Goal: Register for event/course

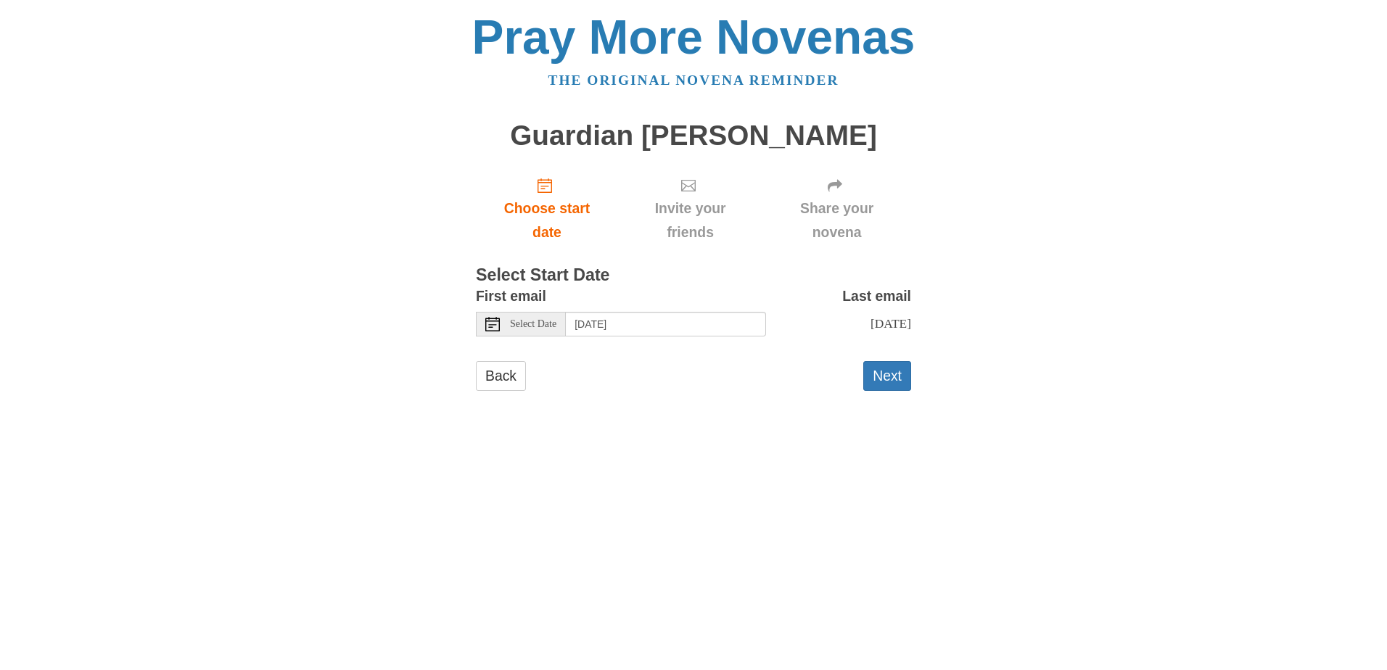
click at [519, 327] on span "Select Date" at bounding box center [533, 324] width 46 height 10
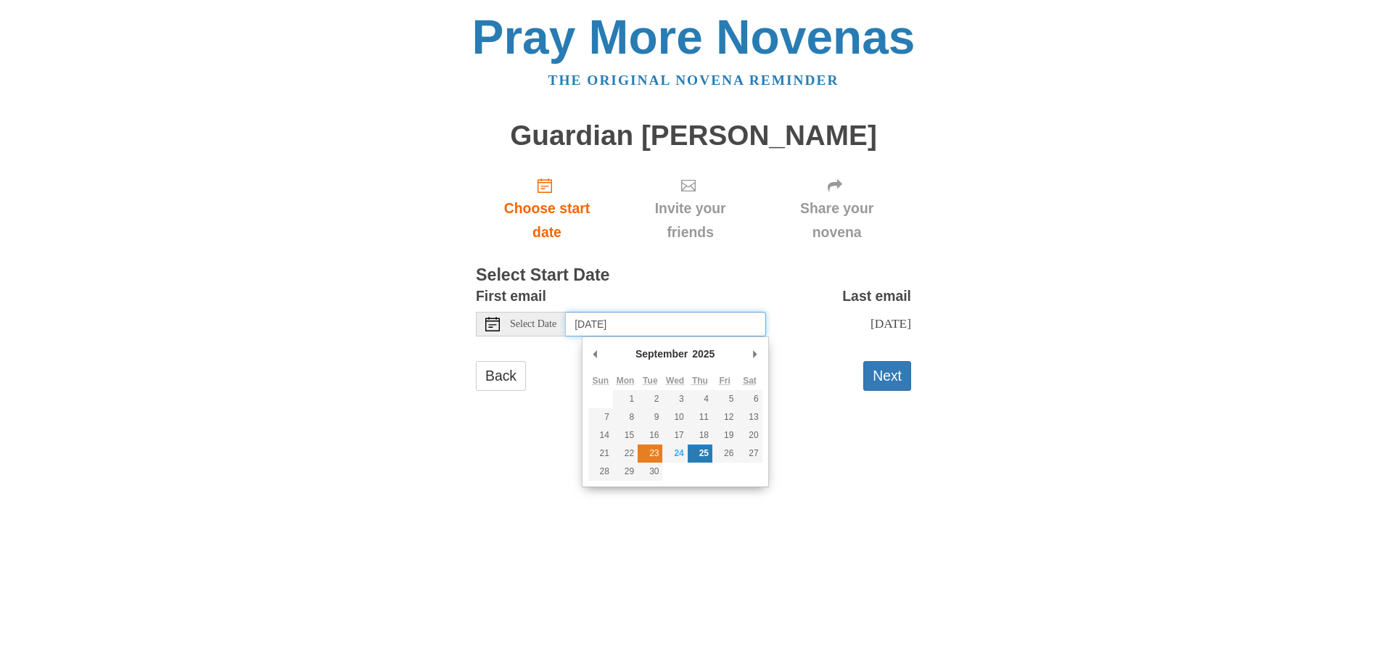
type input "Tuesday, September 23rd"
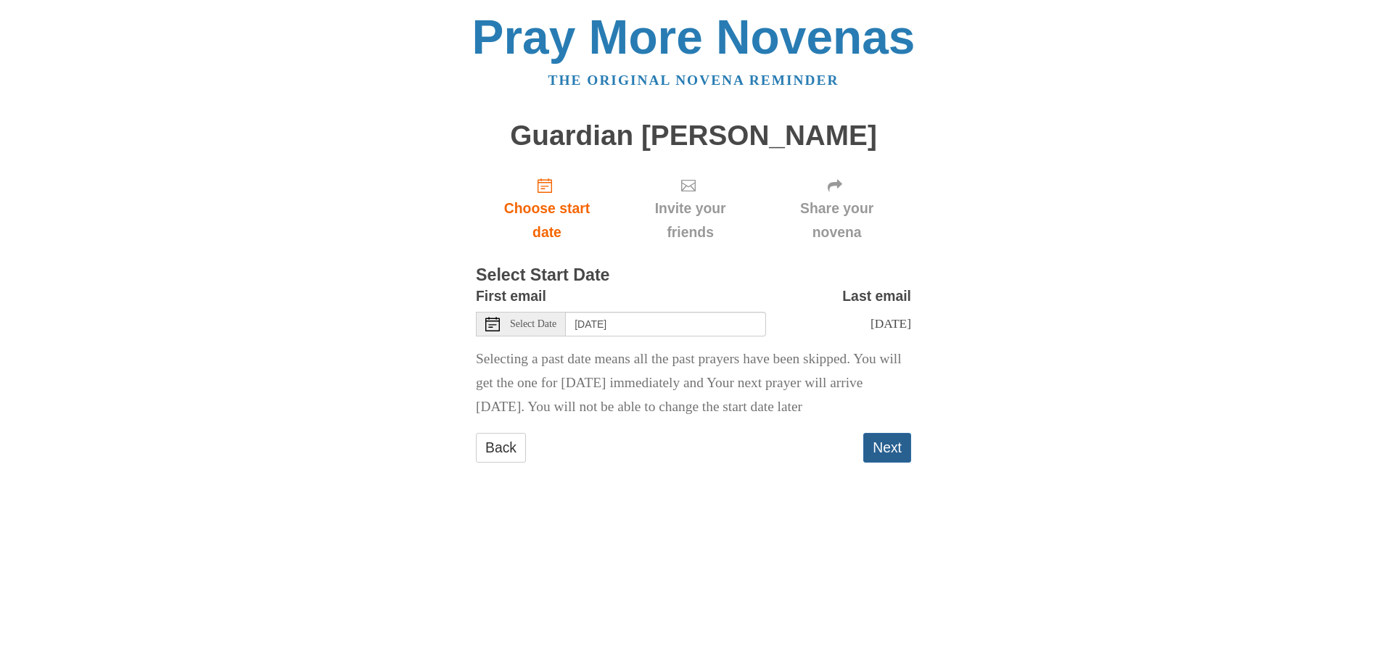
click at [889, 463] on button "Next" at bounding box center [887, 448] width 48 height 30
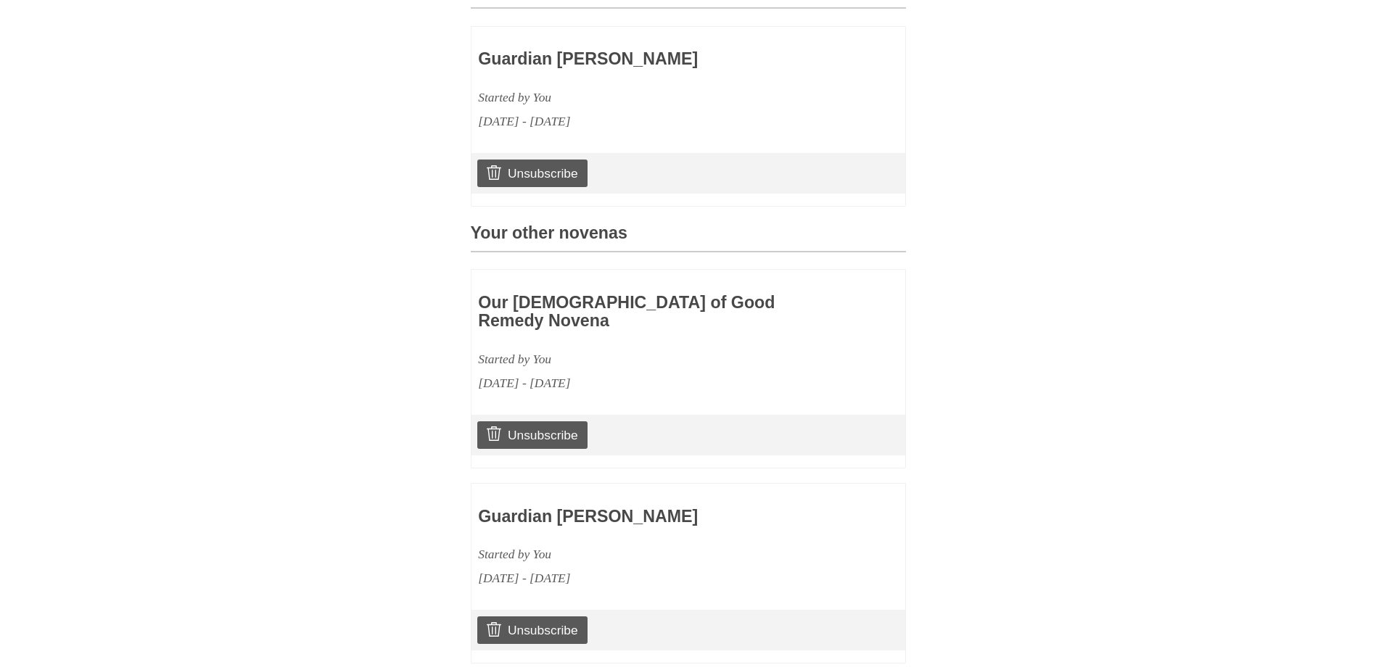
scroll to position [508, 0]
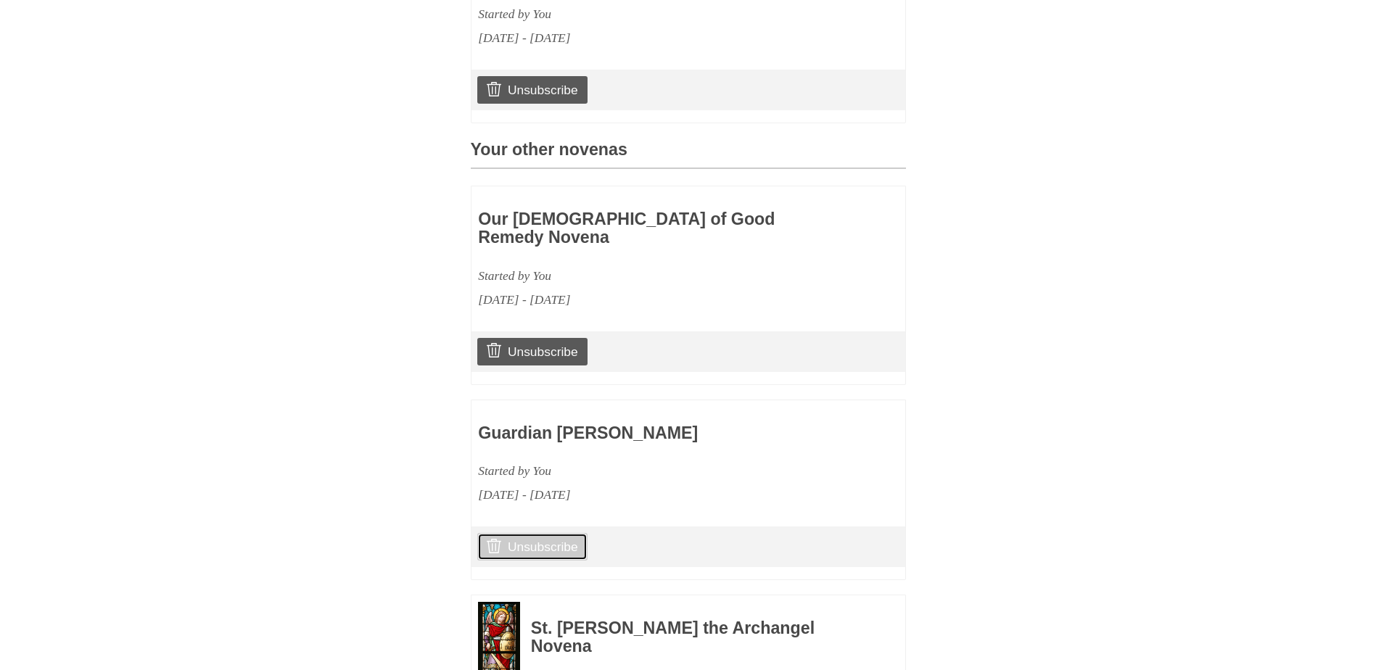
click at [540, 551] on link "Unsubscribe" at bounding box center [532, 547] width 110 height 28
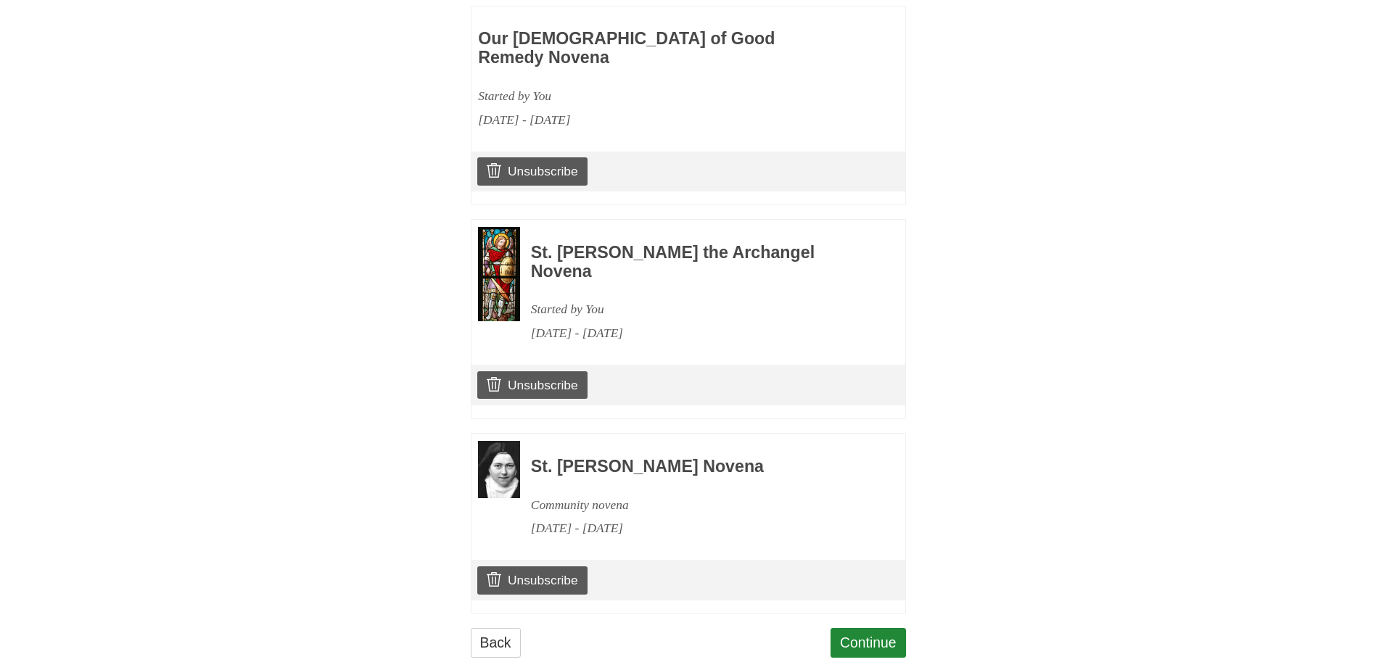
scroll to position [773, 0]
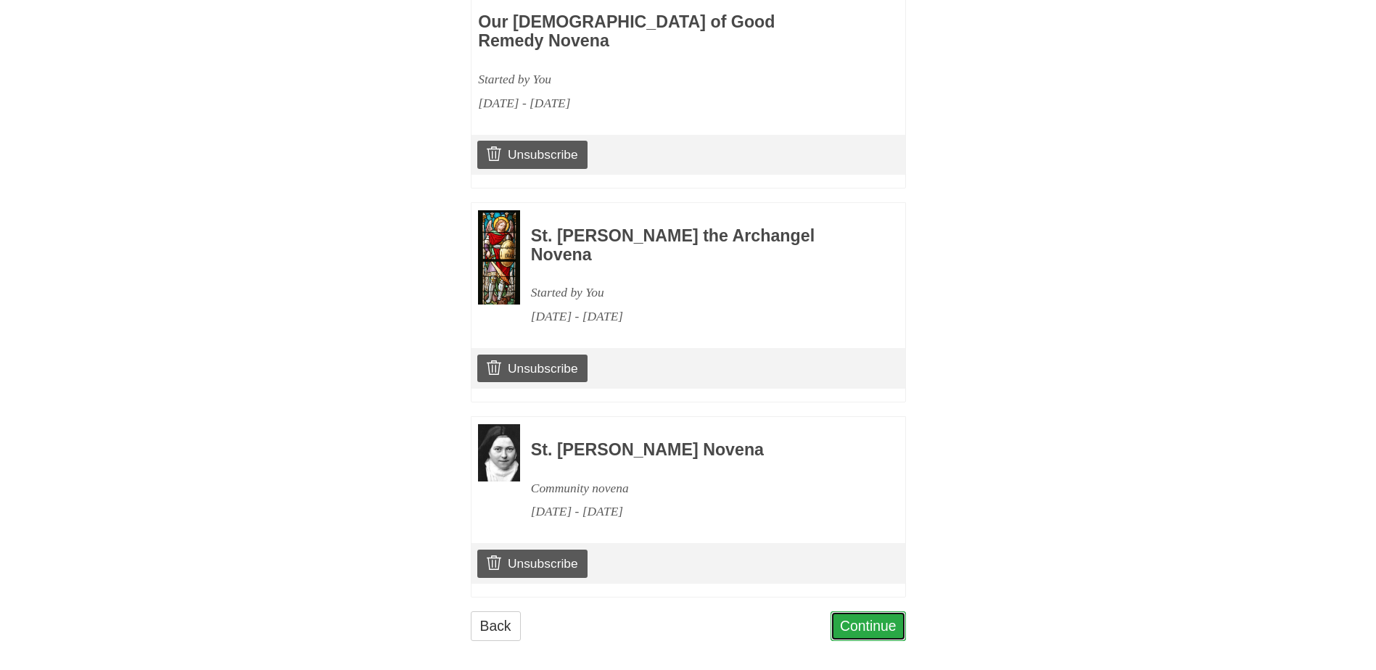
click at [877, 611] on link "Continue" at bounding box center [868, 626] width 75 height 30
